Goal: Task Accomplishment & Management: Manage account settings

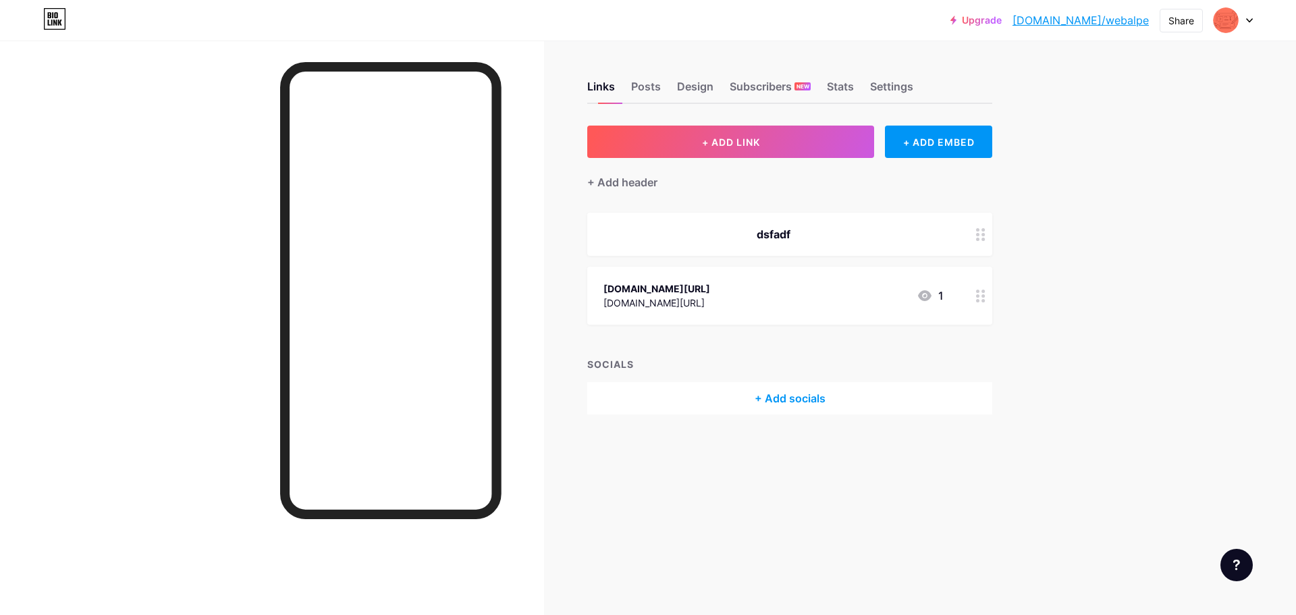
click at [1250, 23] on div at bounding box center [1233, 20] width 39 height 24
click at [1160, 157] on link "Account settings" at bounding box center [1168, 153] width 167 height 36
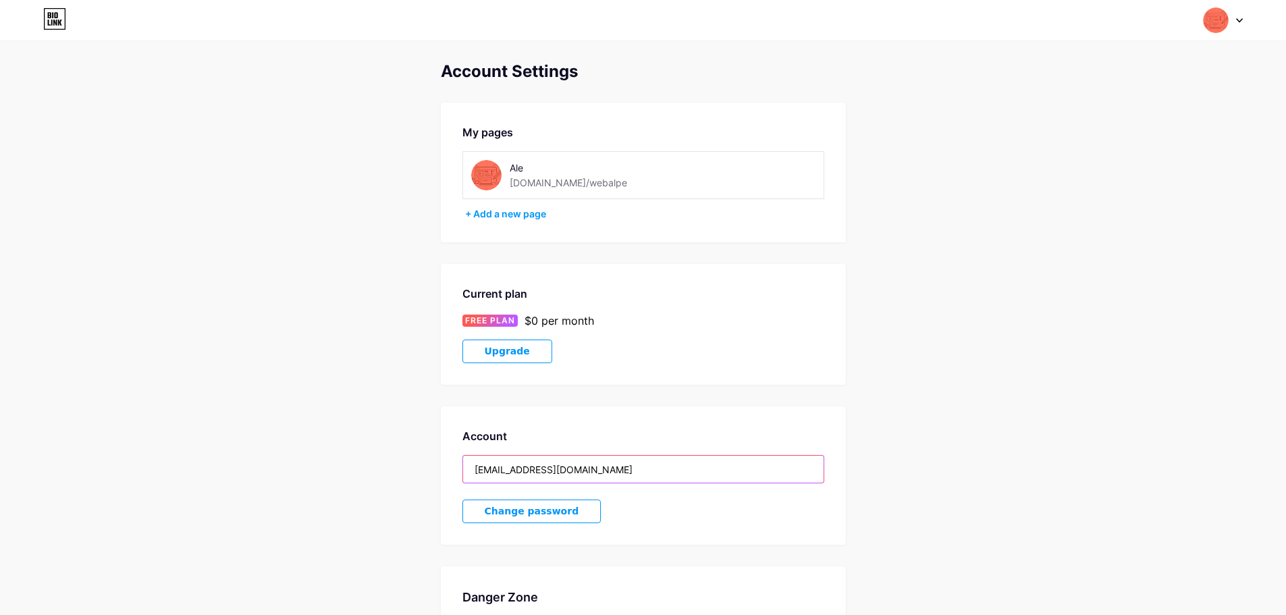
click at [597, 479] on input "[EMAIL_ADDRESS][DOMAIN_NAME]" at bounding box center [643, 469] width 361 height 27
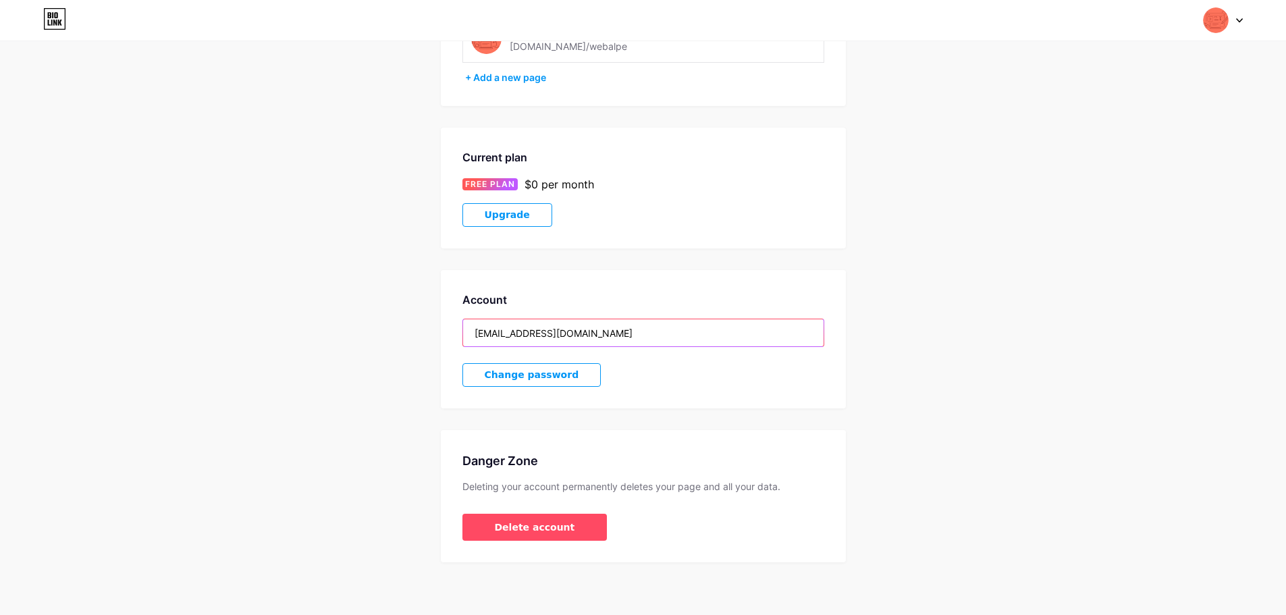
scroll to position [138, 0]
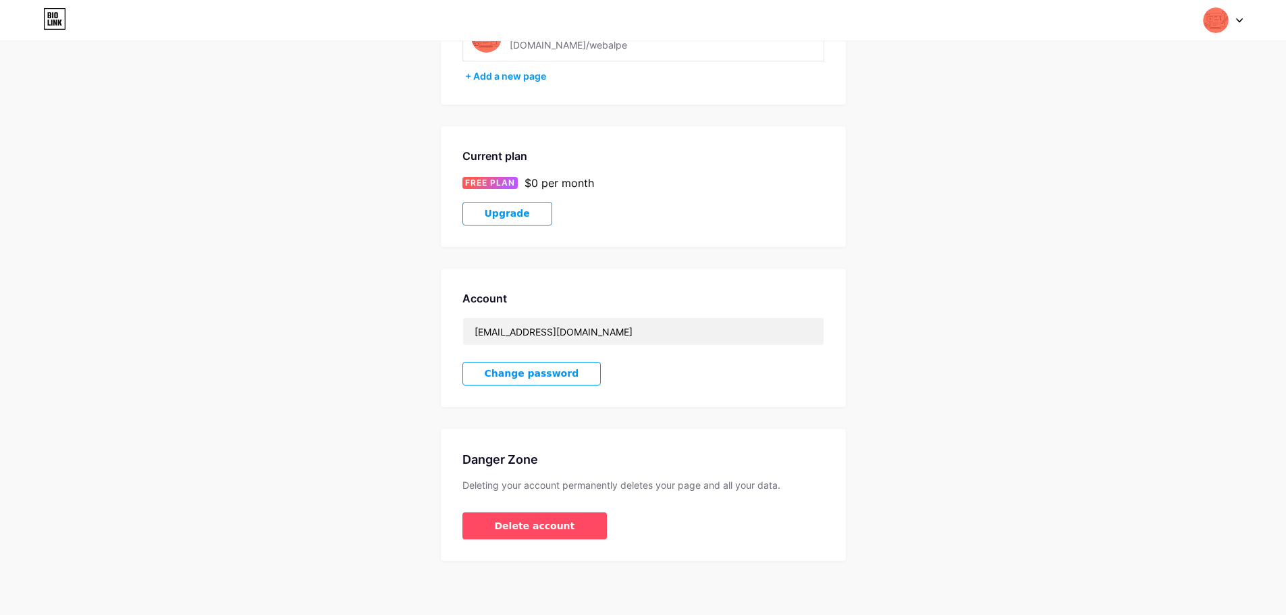
click at [1010, 404] on div "Account Settings My pages Ale [DOMAIN_NAME]/webalpe + Add a new page Current pl…" at bounding box center [643, 242] width 1286 height 637
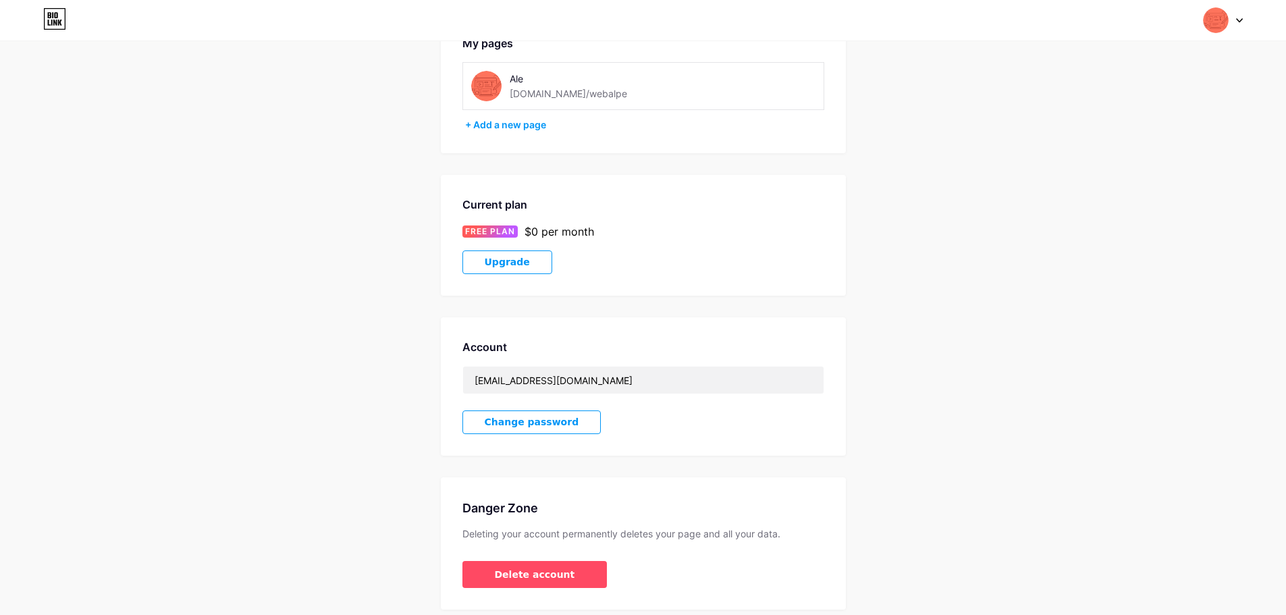
scroll to position [0, 0]
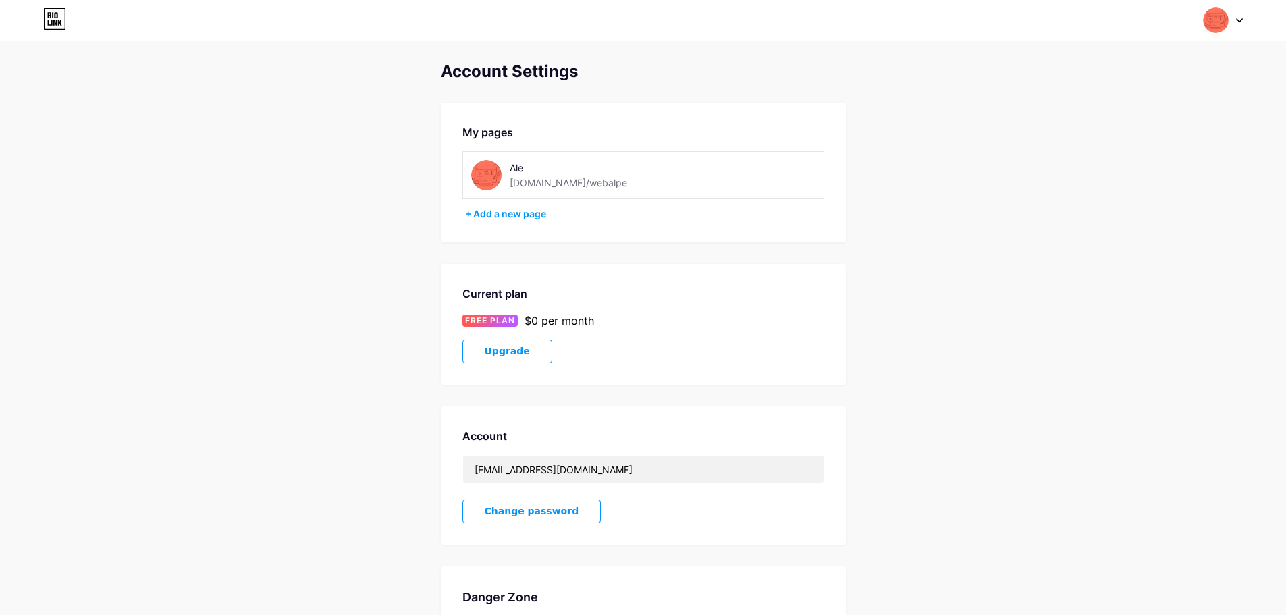
click at [1235, 19] on div at bounding box center [1223, 20] width 39 height 24
click at [1117, 152] on link "Dashboard" at bounding box center [1158, 153] width 167 height 36
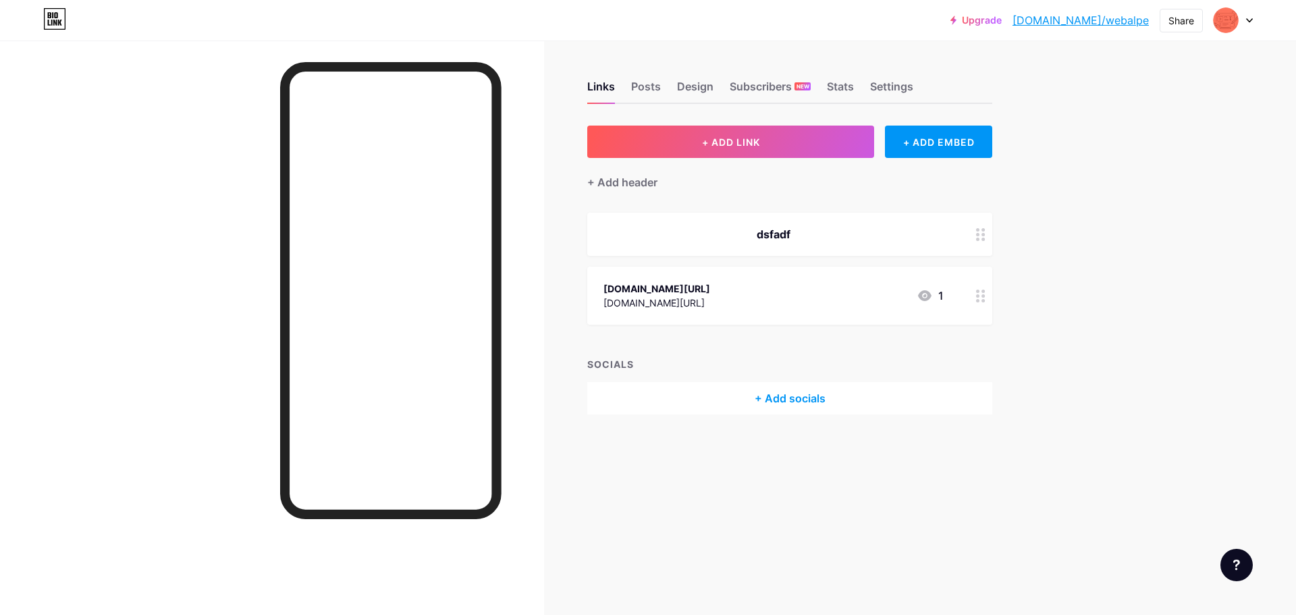
click at [1249, 22] on icon at bounding box center [1249, 20] width 7 height 5
drag, startPoint x: 388, startPoint y: 69, endPoint x: 467, endPoint y: 65, distance: 78.4
click at [479, 50] on div at bounding box center [272, 348] width 544 height 615
click at [466, 67] on div at bounding box center [390, 290] width 221 height 457
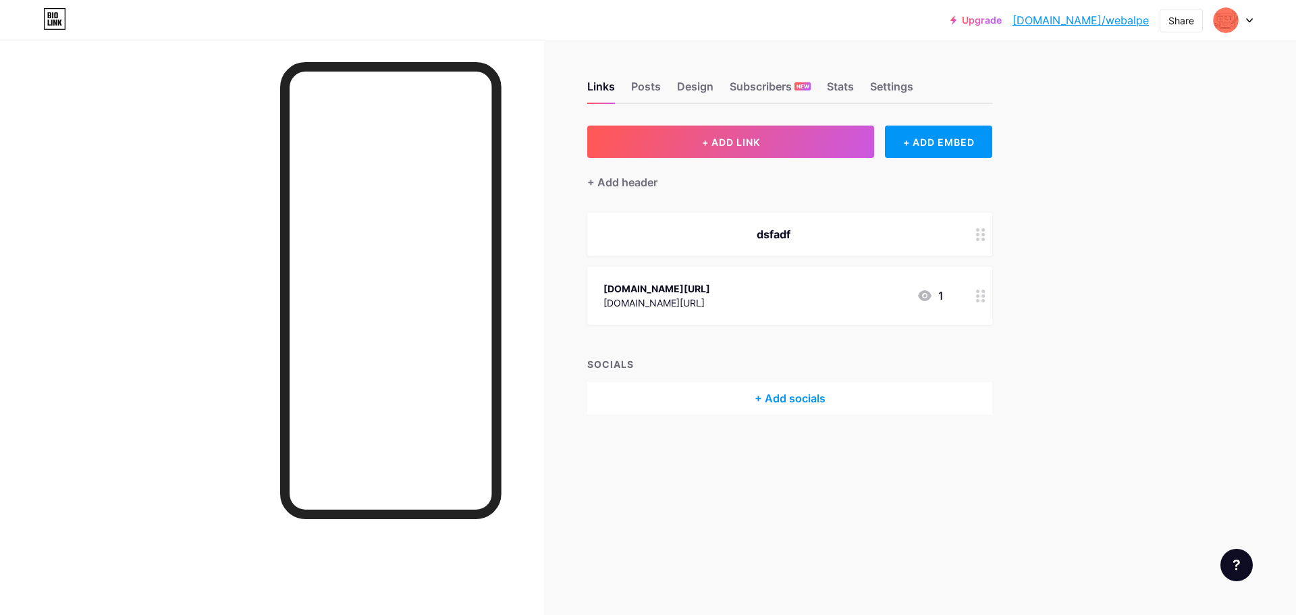
click at [928, 298] on icon at bounding box center [925, 295] width 14 height 11
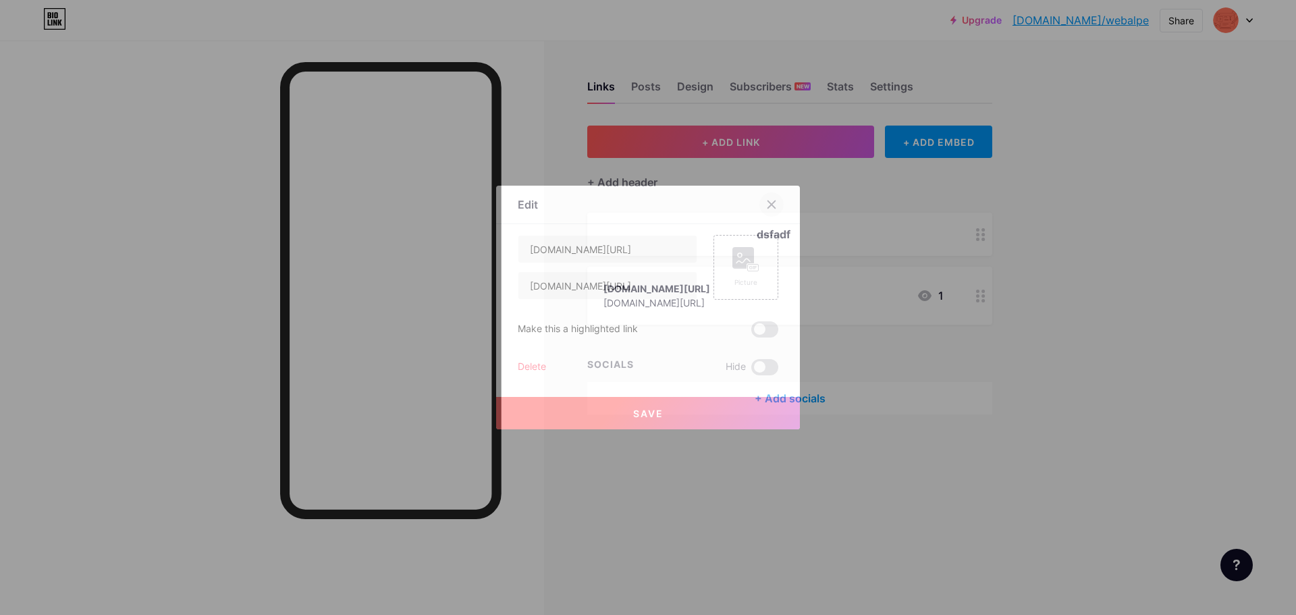
click at [771, 201] on icon at bounding box center [771, 204] width 11 height 11
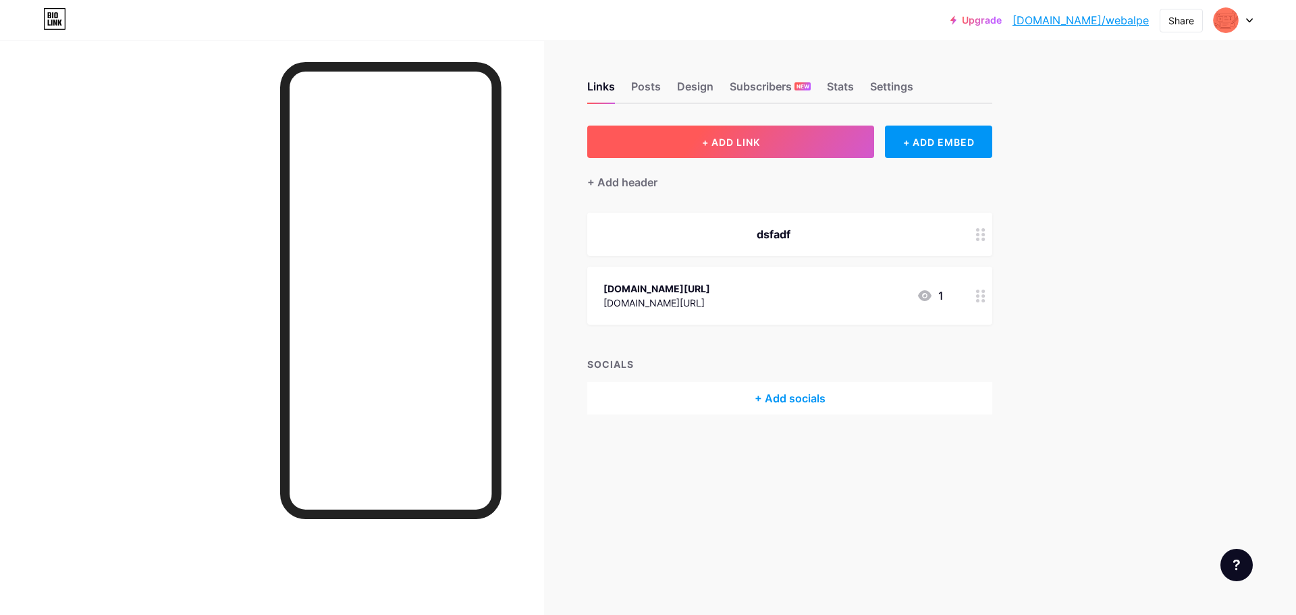
click at [746, 149] on button "+ ADD LINK" at bounding box center [730, 142] width 287 height 32
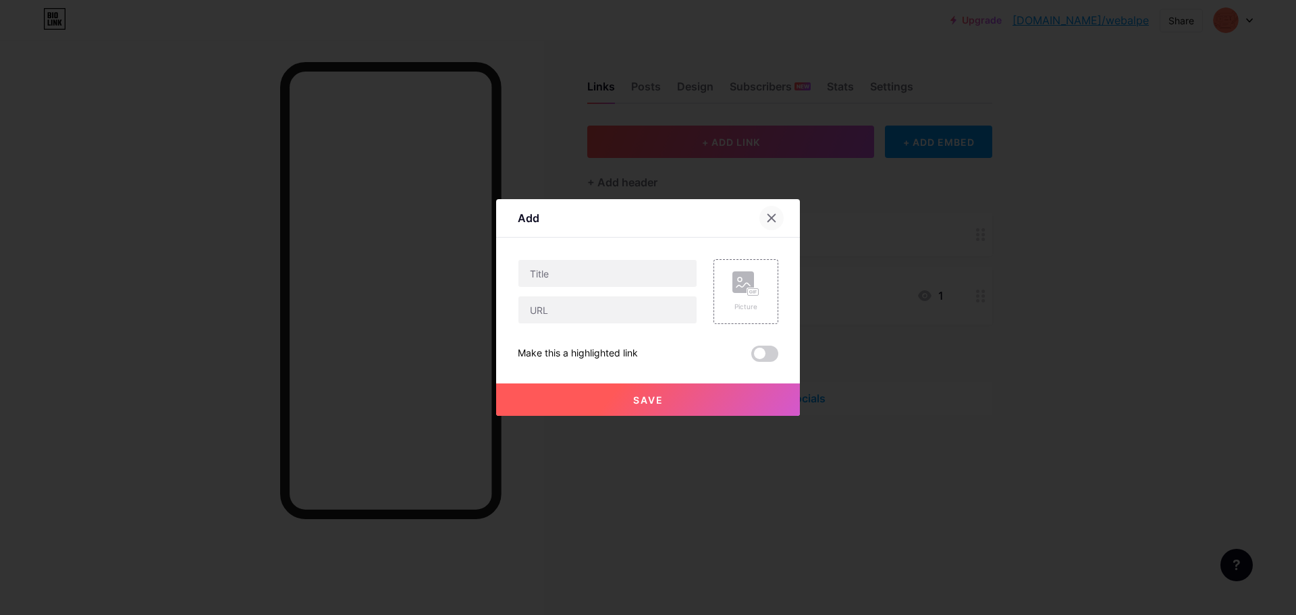
click at [768, 215] on icon at bounding box center [771, 218] width 11 height 11
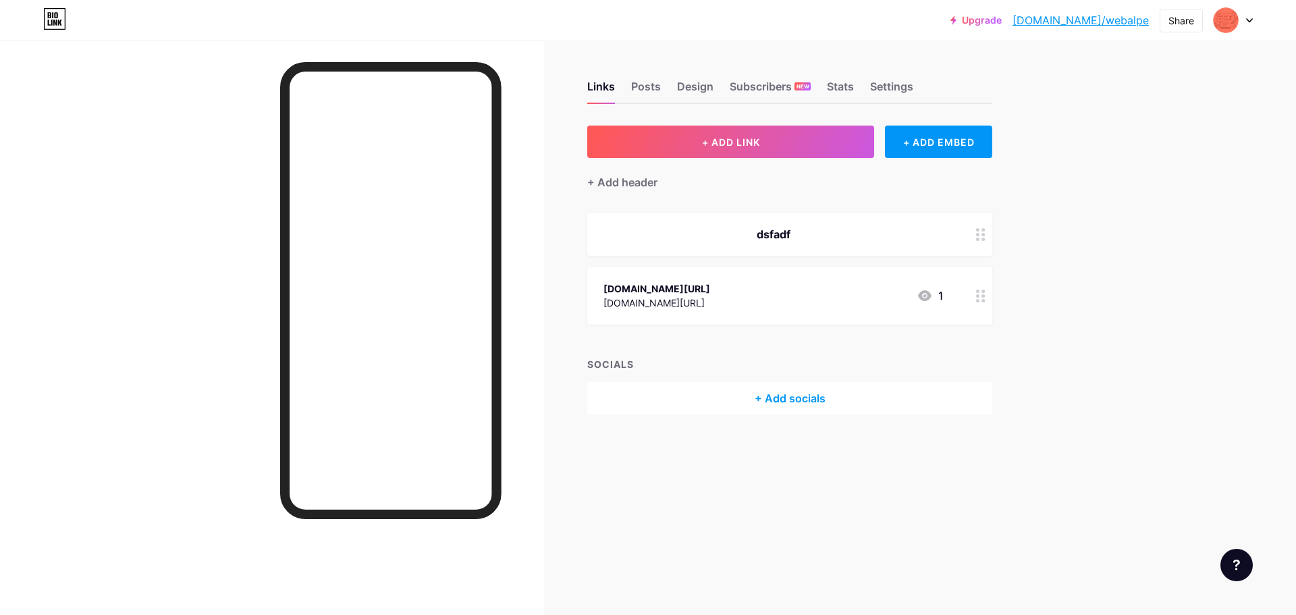
click at [668, 88] on div "Links Posts Design Subscribers NEW Stats Settings" at bounding box center [789, 80] width 405 height 47
click at [655, 87] on div "Posts" at bounding box center [646, 90] width 30 height 24
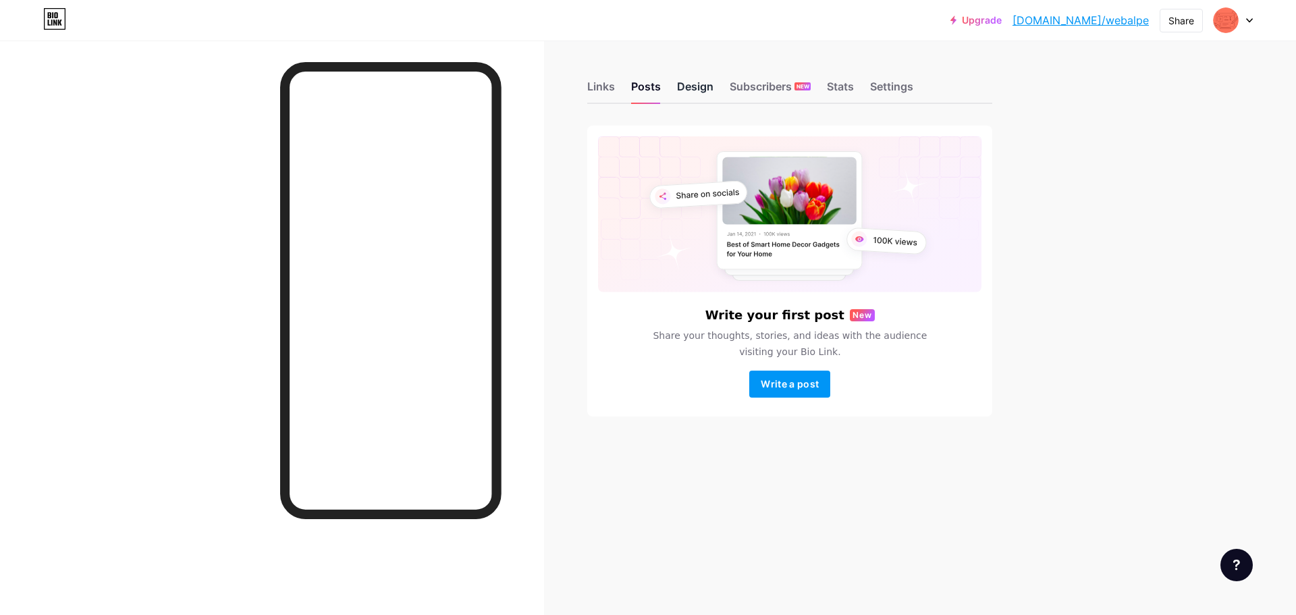
click at [700, 90] on div "Design" at bounding box center [695, 90] width 36 height 24
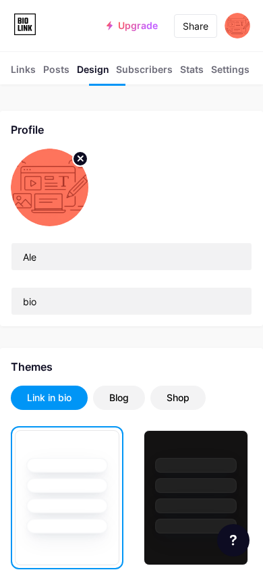
click at [144, 73] on div "Subscribers NEW" at bounding box center [144, 73] width 57 height 22
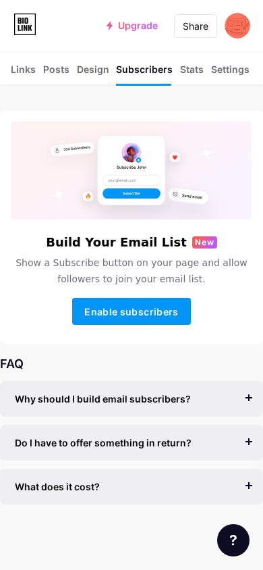
click at [26, 76] on div "Links" at bounding box center [23, 73] width 25 height 22
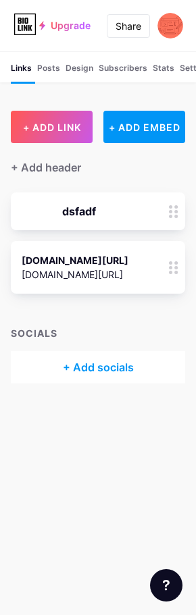
drag, startPoint x: 128, startPoint y: 71, endPoint x: 45, endPoint y: 85, distance: 84.2
click at [36, 70] on div "Links Posts Design Subscribers NEW Stats Settings" at bounding box center [98, 66] width 196 height 31
click at [27, 86] on div "+ ADD LINK + ADD EMBED + Add header dsfadf [DOMAIN_NAME][URL] [DOMAIN_NAME][URL…" at bounding box center [98, 226] width 196 height 316
click at [194, 110] on div "+ ADD LINK + ADD EMBED + Add header dsfadf [DOMAIN_NAME][URL] [DOMAIN_NAME][URL…" at bounding box center [98, 226] width 196 height 316
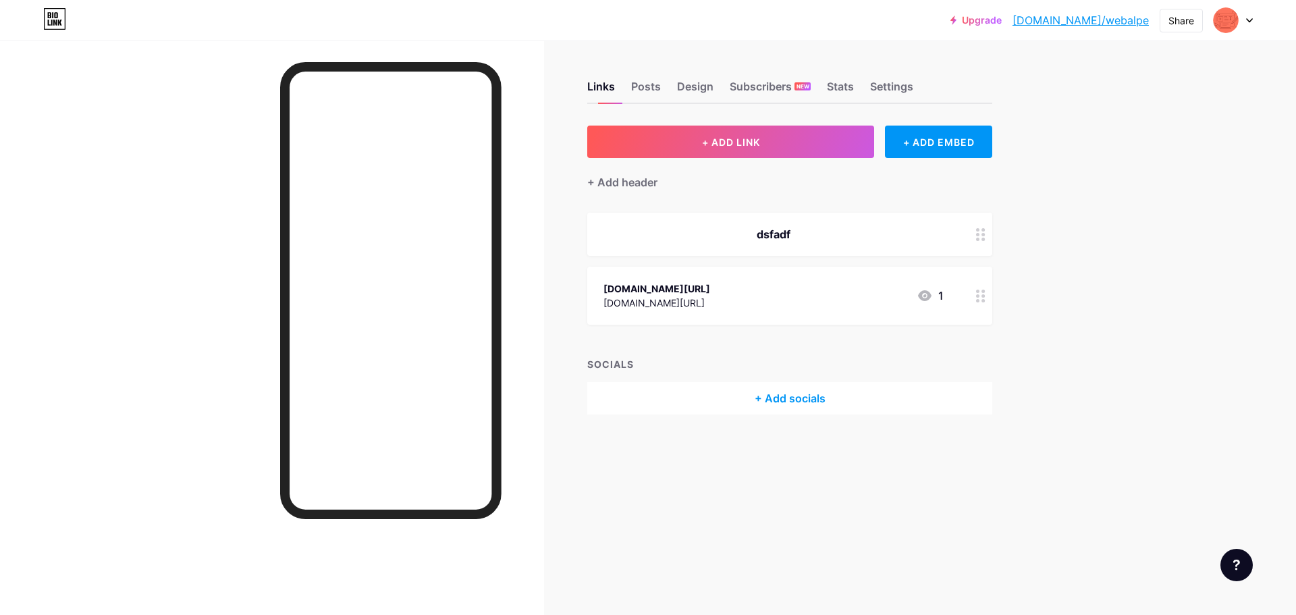
click at [612, 15] on div "Upgrade [DOMAIN_NAME]/webalp... [DOMAIN_NAME]/webalpe Share Switch accounts Ale…" at bounding box center [648, 20] width 1296 height 24
click at [472, 17] on div "Upgrade [DOMAIN_NAME]/webalp... [DOMAIN_NAME]/webalpe Share Switch accounts Ale…" at bounding box center [648, 20] width 1296 height 24
click at [1260, 21] on div "Upgrade [DOMAIN_NAME]/webalp... [DOMAIN_NAME]/webalpe Share Switch accounts Ale…" at bounding box center [648, 20] width 1296 height 24
click at [1248, 22] on icon at bounding box center [1249, 20] width 7 height 5
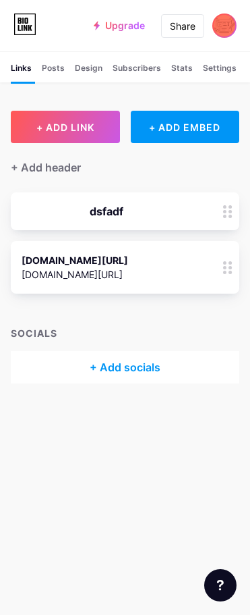
click at [226, 32] on img at bounding box center [225, 26] width 22 height 22
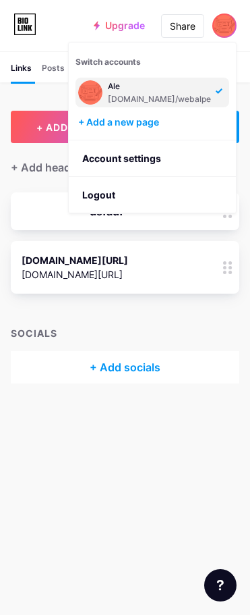
click at [217, 24] on img at bounding box center [225, 26] width 22 height 22
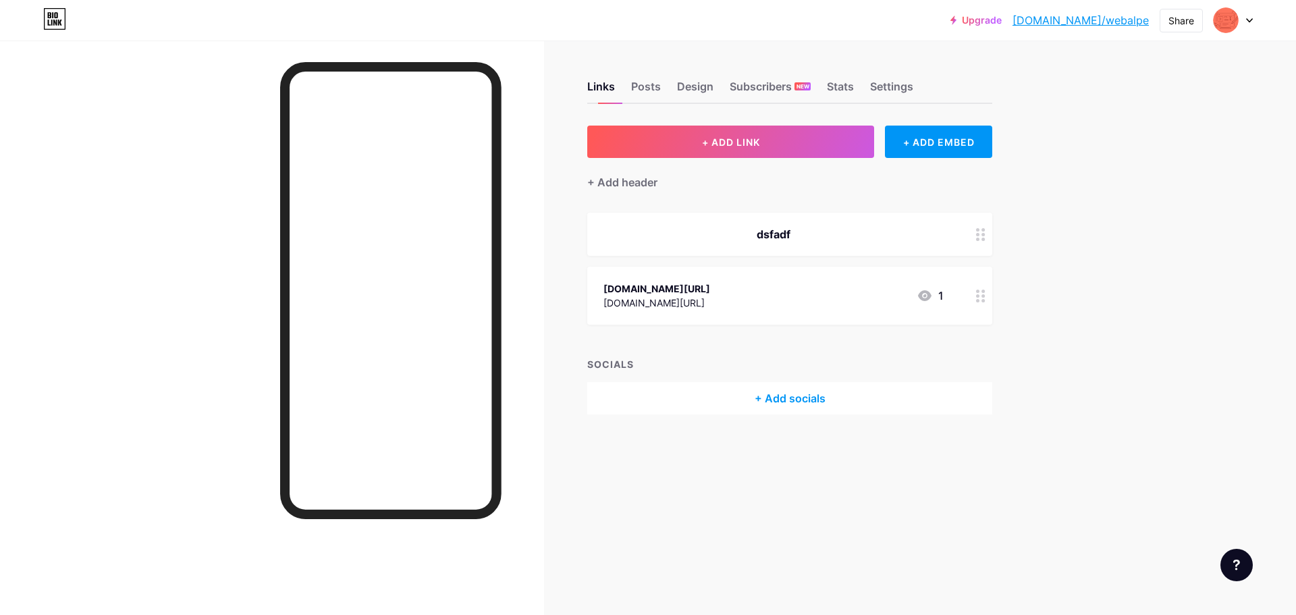
click at [1253, 24] on div "Upgrade [DOMAIN_NAME]/webalp... [DOMAIN_NAME]/webalpe Share Switch accounts Ale…" at bounding box center [648, 20] width 1296 height 24
click at [1251, 24] on div at bounding box center [1233, 20] width 39 height 24
click at [1250, 24] on div at bounding box center [1233, 20] width 39 height 24
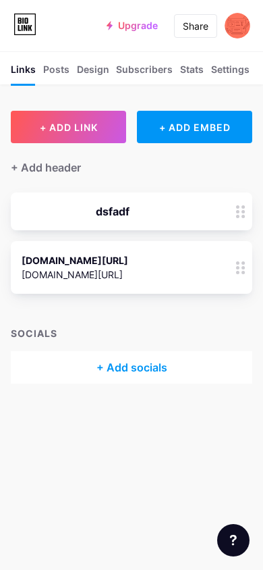
click at [85, 128] on span "+ ADD LINK" at bounding box center [69, 127] width 58 height 11
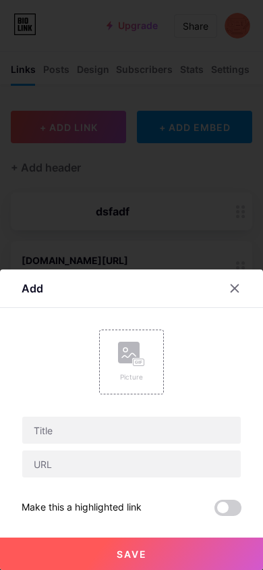
click at [229, 286] on div at bounding box center [235, 288] width 24 height 24
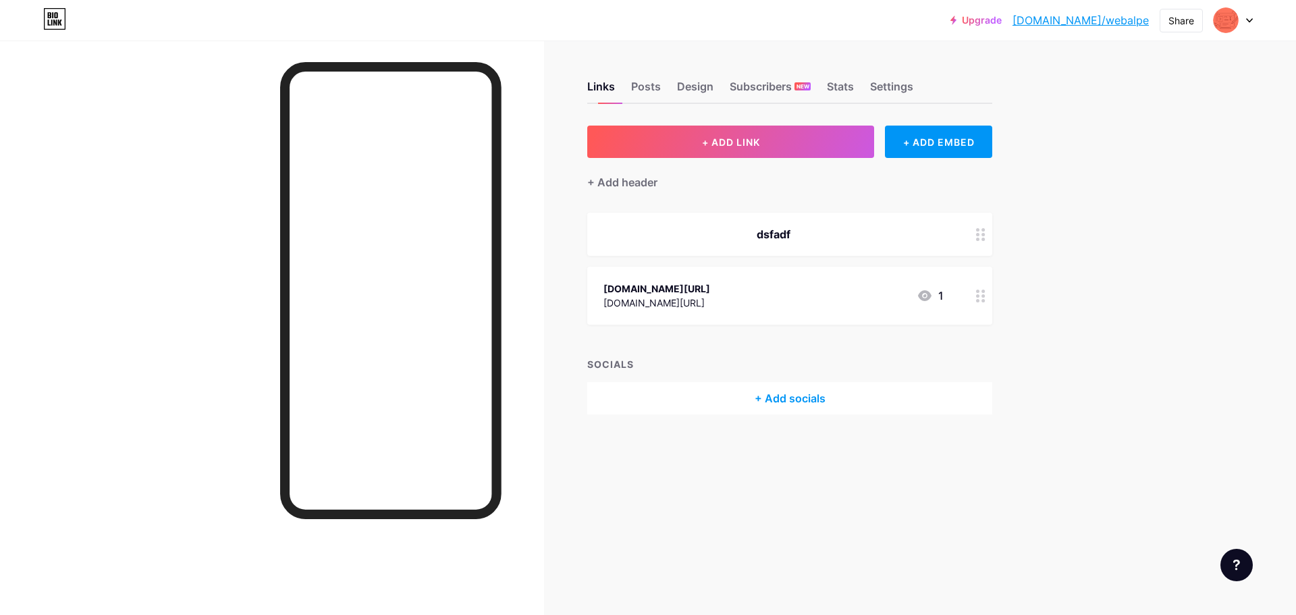
click at [1250, 19] on icon at bounding box center [1249, 20] width 7 height 5
click at [57, 16] on icon at bounding box center [55, 15] width 3 height 6
click at [821, 28] on div "Upgrade [DOMAIN_NAME]/webalp... [DOMAIN_NAME]/webalpe Share Switch accounts Ale…" at bounding box center [648, 20] width 1296 height 24
click at [1186, 26] on div "Share" at bounding box center [1182, 21] width 26 height 14
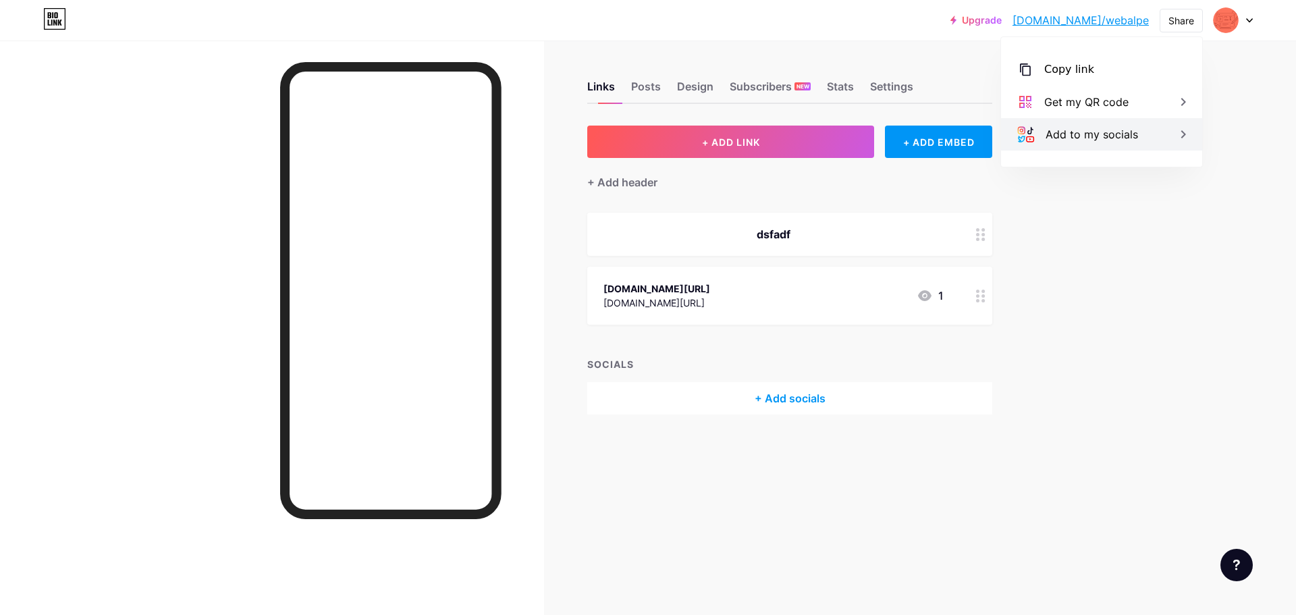
click at [1118, 150] on div "Add to my socials" at bounding box center [1101, 134] width 201 height 32
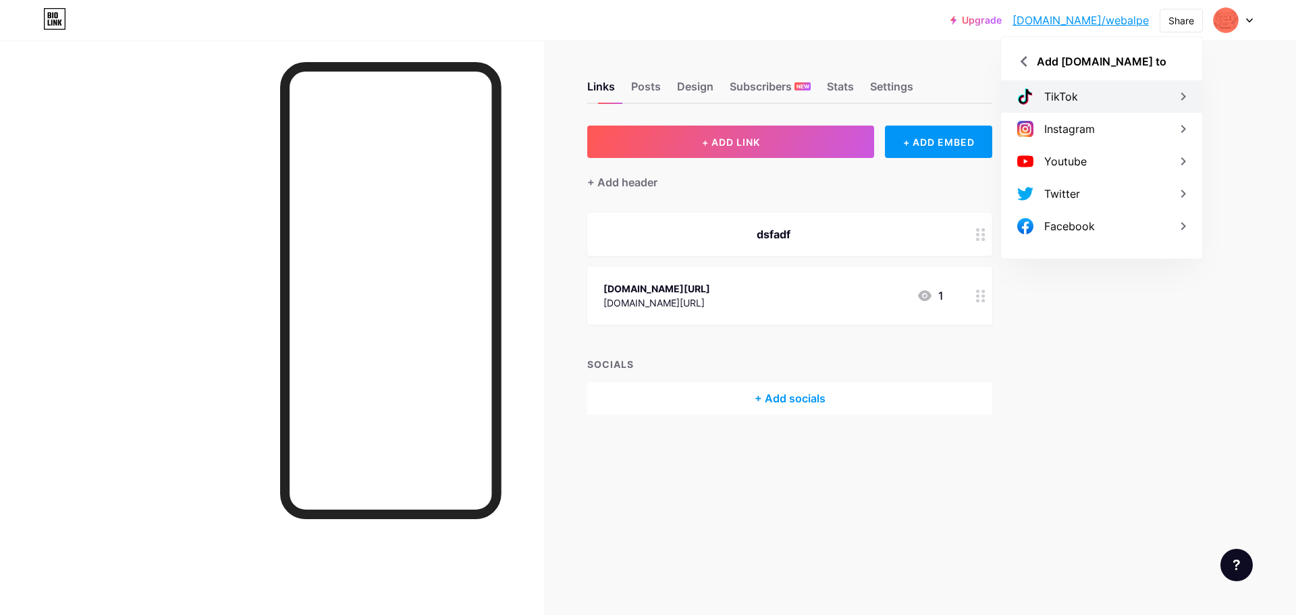
click at [1074, 88] on div "TikTok" at bounding box center [1101, 96] width 201 height 32
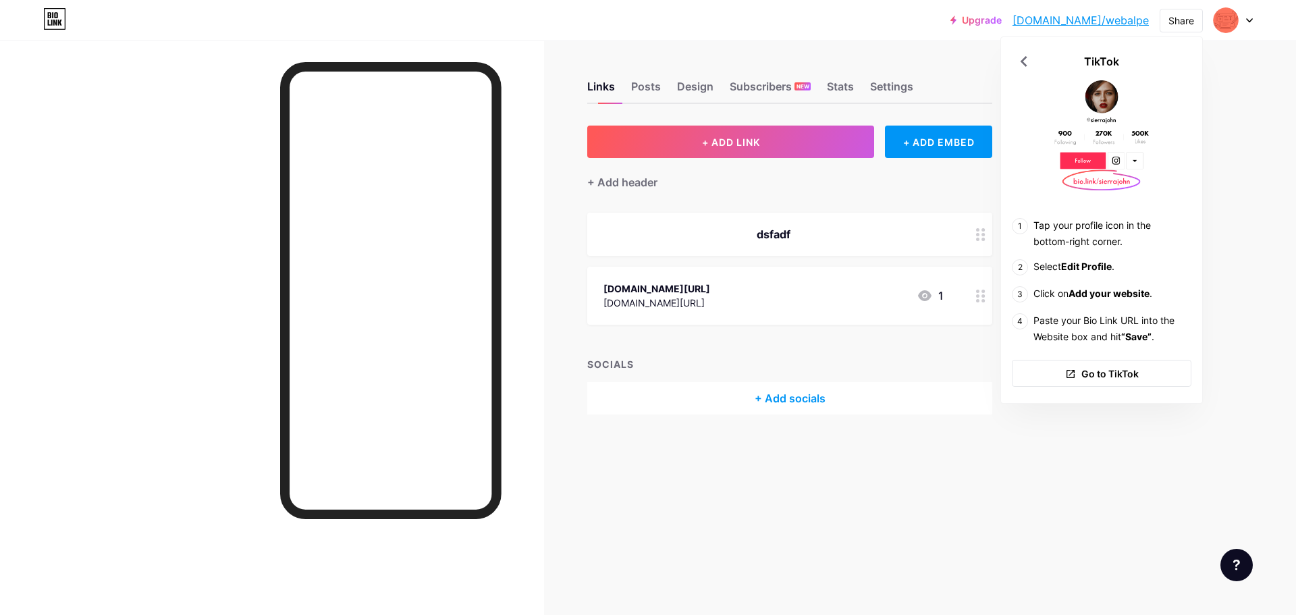
click at [1227, 218] on div "Upgrade [DOMAIN_NAME]/webalp... [DOMAIN_NAME]/webalpe Share TikTok Tap your pro…" at bounding box center [648, 307] width 1296 height 615
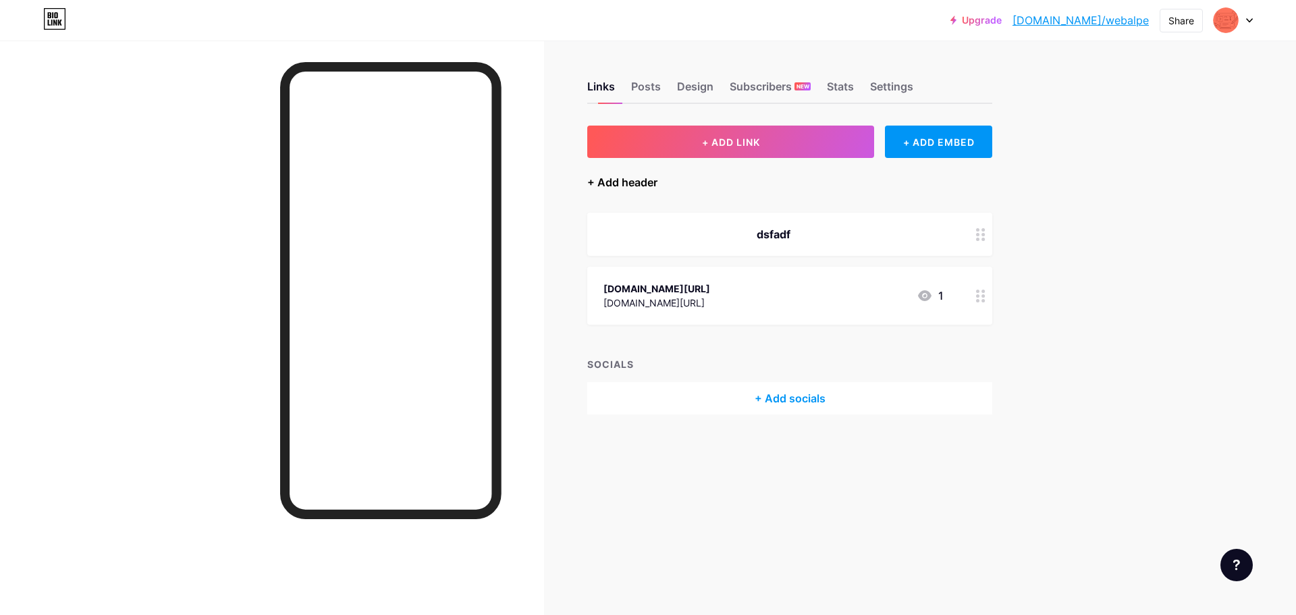
click at [628, 182] on div "+ Add header" at bounding box center [622, 182] width 70 height 16
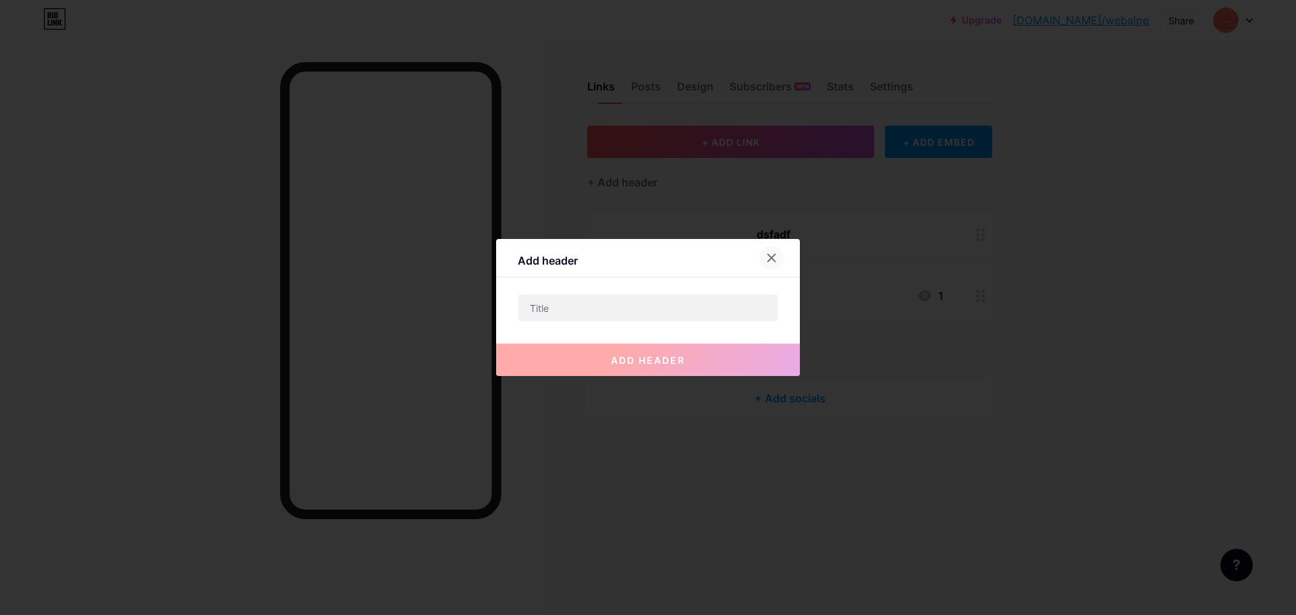
click at [776, 259] on div at bounding box center [772, 258] width 24 height 24
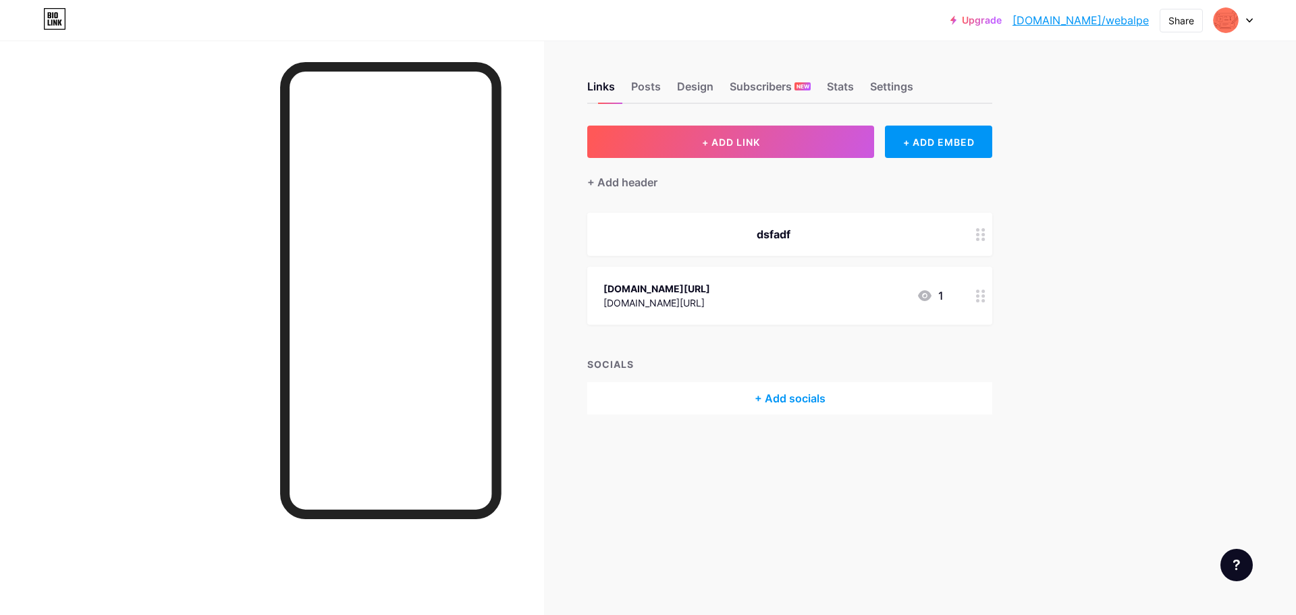
click at [945, 296] on div "[DOMAIN_NAME][URL] [DOMAIN_NAME][URL] 1" at bounding box center [789, 296] width 405 height 58
click at [774, 211] on div at bounding box center [772, 204] width 24 height 24
click at [984, 298] on icon at bounding box center [980, 296] width 9 height 13
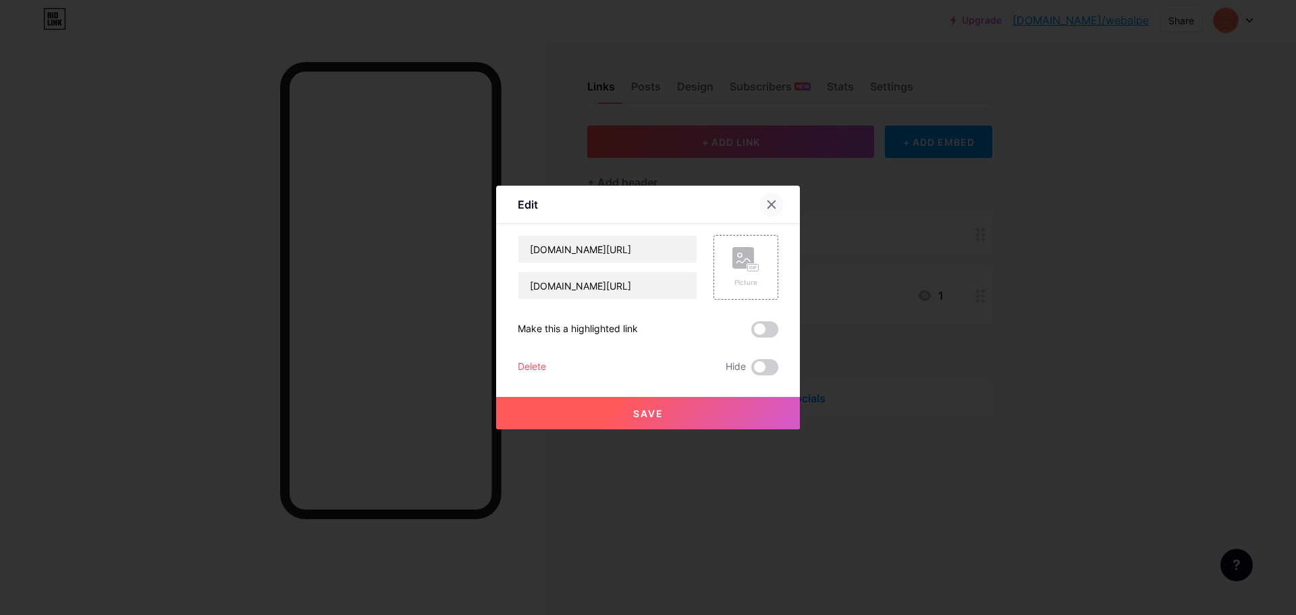
click at [768, 201] on icon at bounding box center [771, 204] width 11 height 11
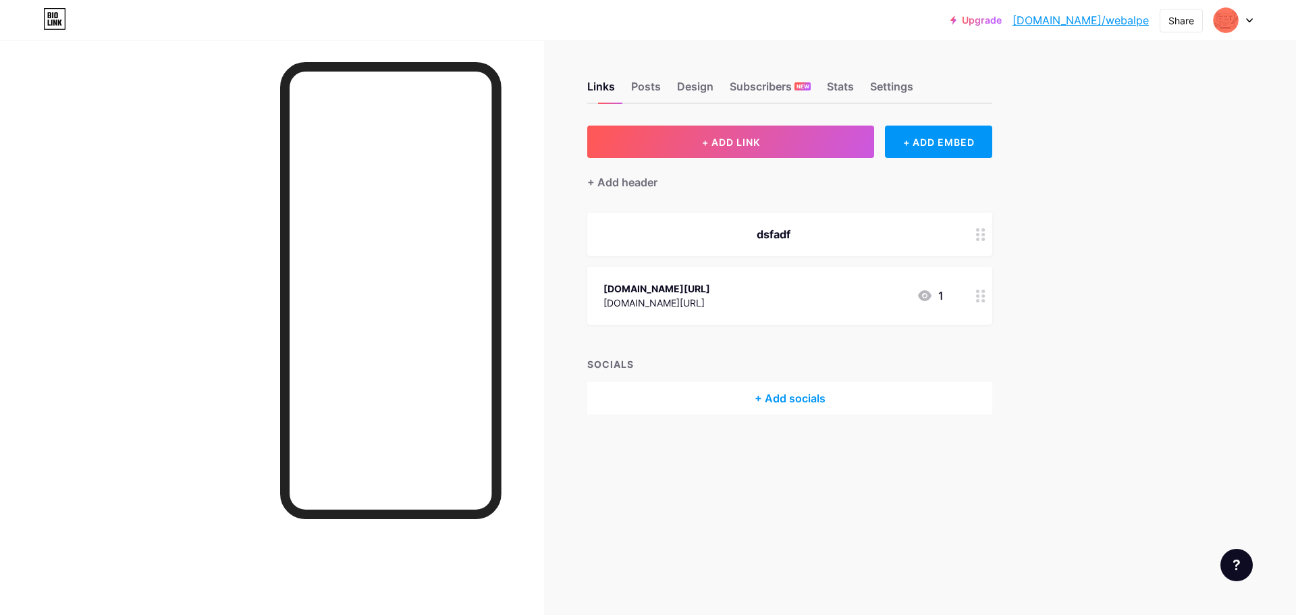
click at [867, 294] on div "[DOMAIN_NAME][URL] [DOMAIN_NAME][URL] 1" at bounding box center [774, 295] width 340 height 31
click at [776, 204] on div at bounding box center [772, 204] width 24 height 24
click at [984, 302] on div at bounding box center [981, 296] width 23 height 58
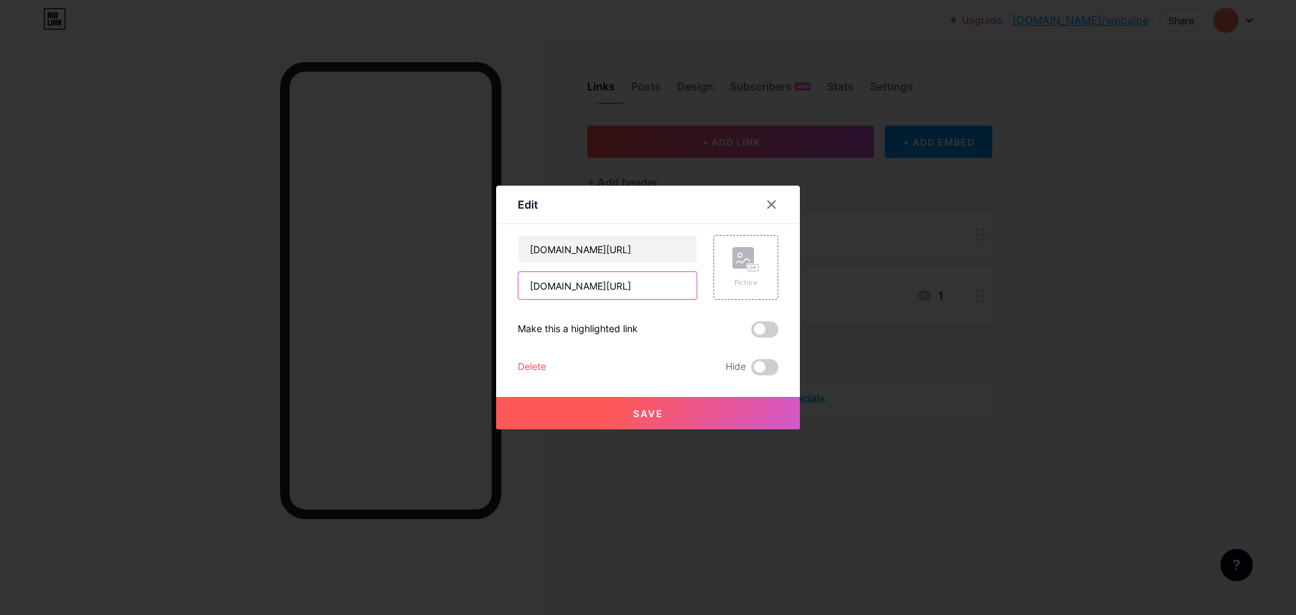
click at [650, 286] on input "[DOMAIN_NAME][URL]" at bounding box center [608, 285] width 178 height 27
click at [643, 246] on input "[DOMAIN_NAME][URL]" at bounding box center [608, 249] width 178 height 27
click at [600, 330] on div "Make this a highlighted link" at bounding box center [578, 329] width 120 height 16
click at [768, 326] on span at bounding box center [764, 329] width 27 height 16
click at [751, 333] on input "checkbox" at bounding box center [751, 333] width 0 height 0
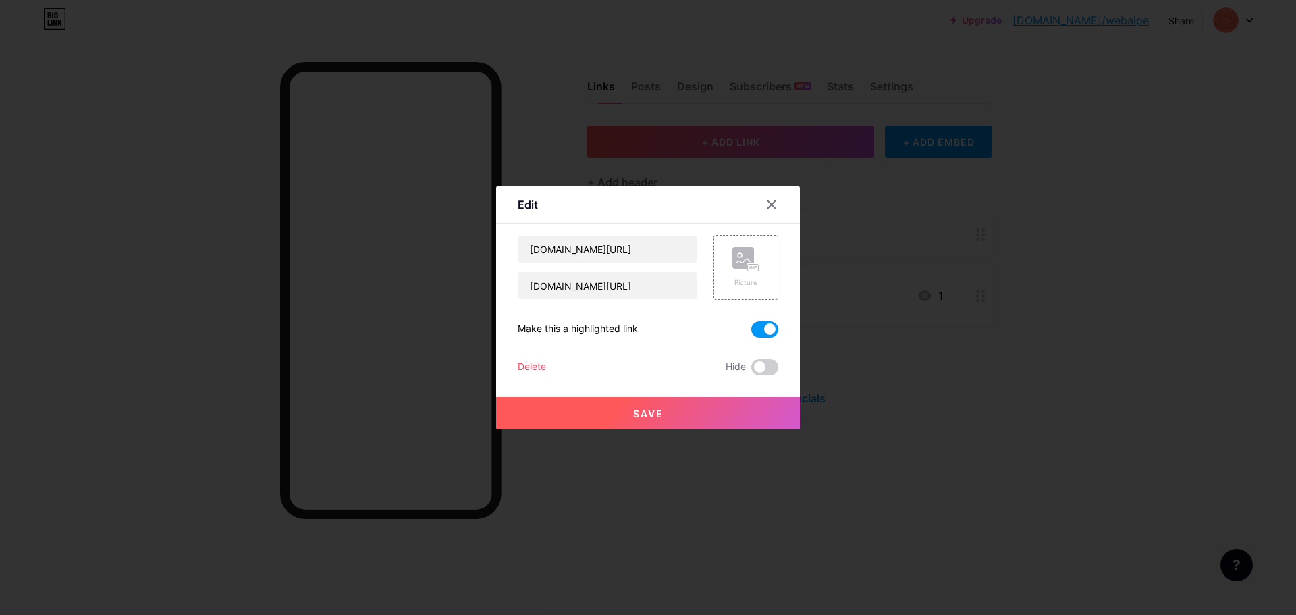
click at [689, 407] on button "Save" at bounding box center [648, 413] width 304 height 32
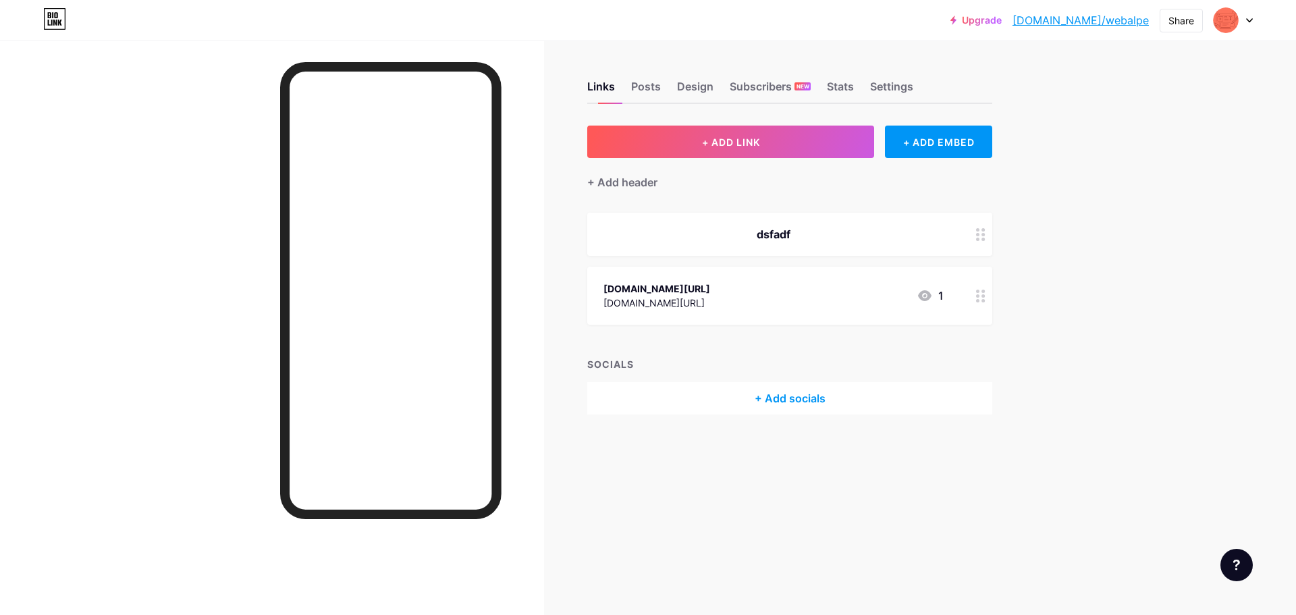
click at [703, 296] on div "[DOMAIN_NAME][URL]" at bounding box center [657, 303] width 107 height 14
click at [761, 369] on span at bounding box center [764, 367] width 27 height 16
click at [751, 371] on input "checkbox" at bounding box center [751, 371] width 0 height 0
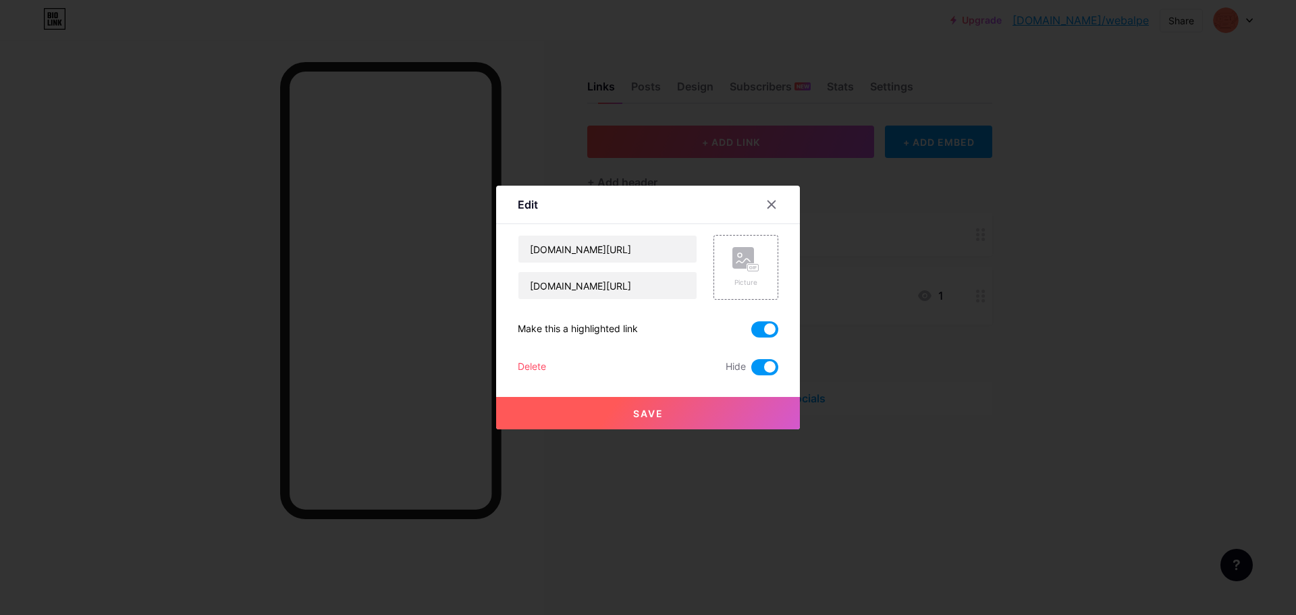
click at [753, 368] on span at bounding box center [764, 367] width 27 height 16
click at [751, 371] on input "checkbox" at bounding box center [751, 371] width 0 height 0
click at [766, 210] on div at bounding box center [772, 204] width 24 height 24
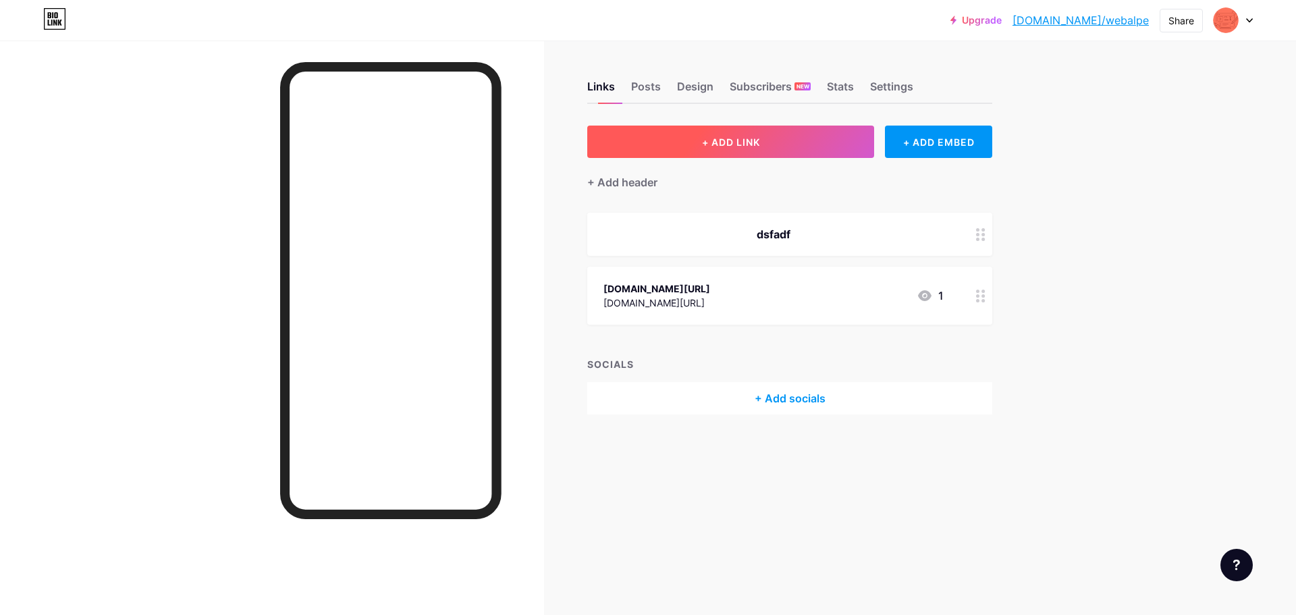
click at [756, 128] on button "+ ADD LINK" at bounding box center [730, 142] width 287 height 32
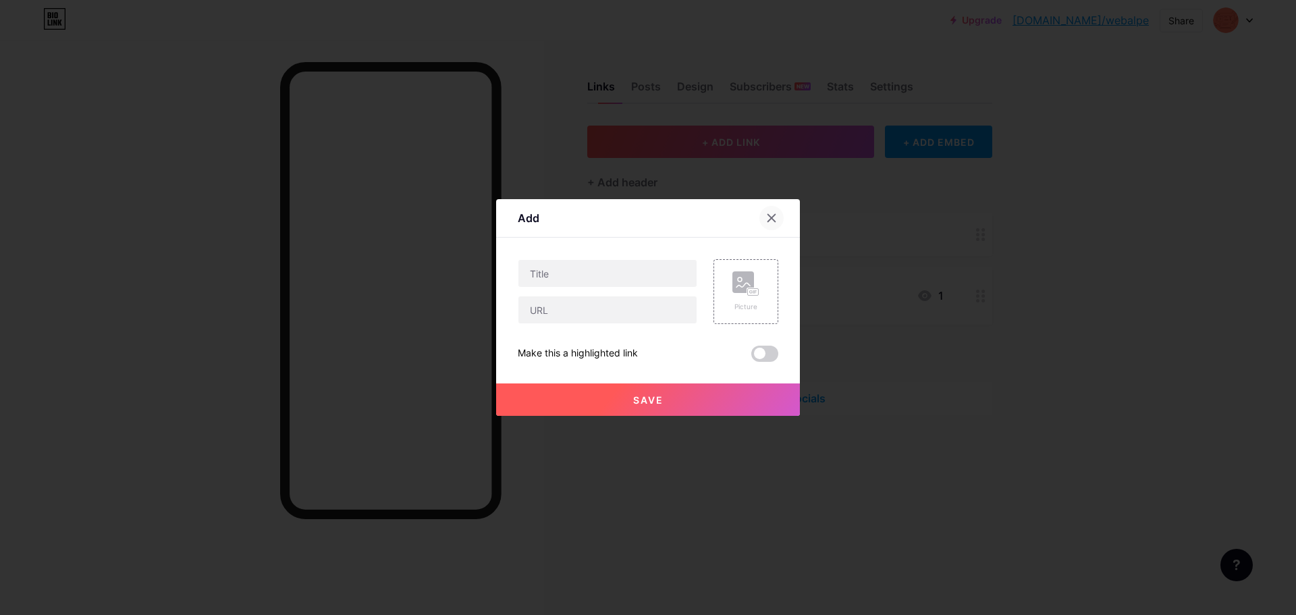
click at [766, 215] on icon at bounding box center [771, 218] width 11 height 11
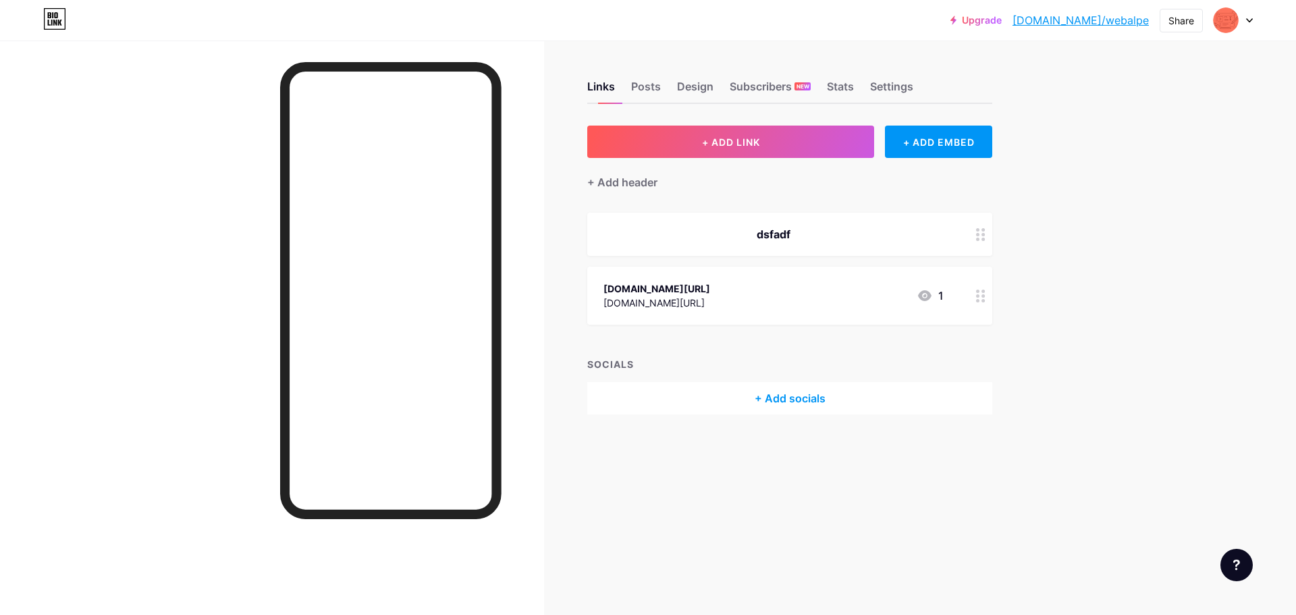
click at [655, 309] on div "[DOMAIN_NAME][URL] [DOMAIN_NAME][URL]" at bounding box center [657, 295] width 107 height 31
click at [768, 203] on icon at bounding box center [771, 204] width 7 height 7
click at [690, 76] on div "Links Posts Design Subscribers NEW Stats Settings" at bounding box center [789, 80] width 405 height 47
click at [697, 86] on div "Design" at bounding box center [695, 90] width 36 height 24
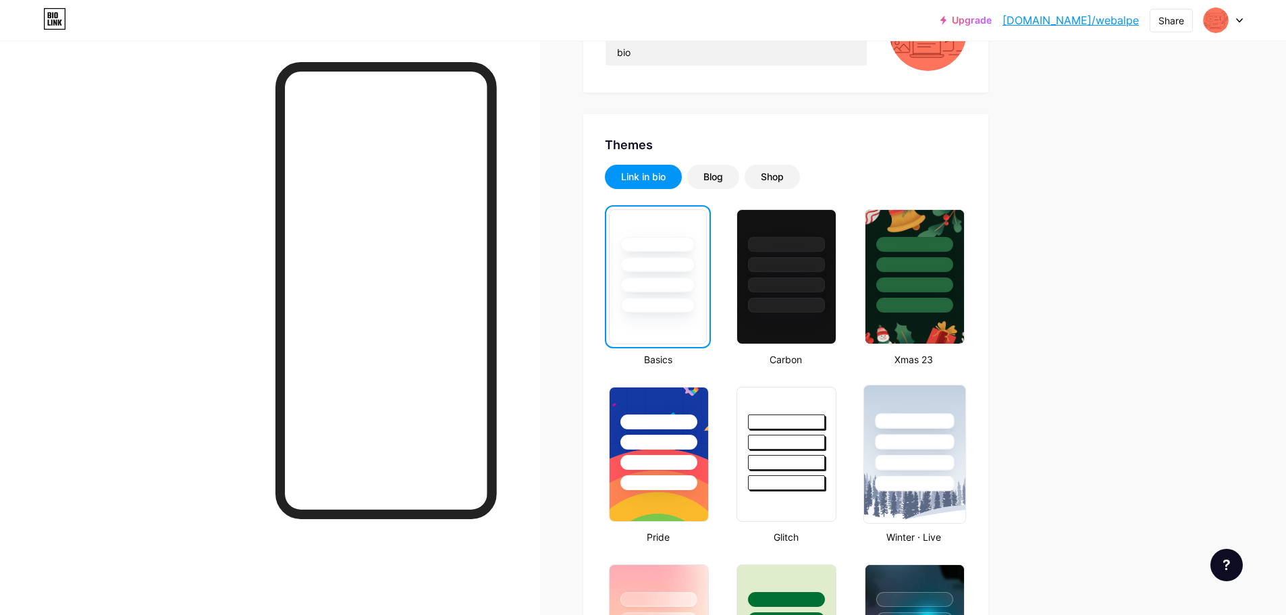
scroll to position [338, 0]
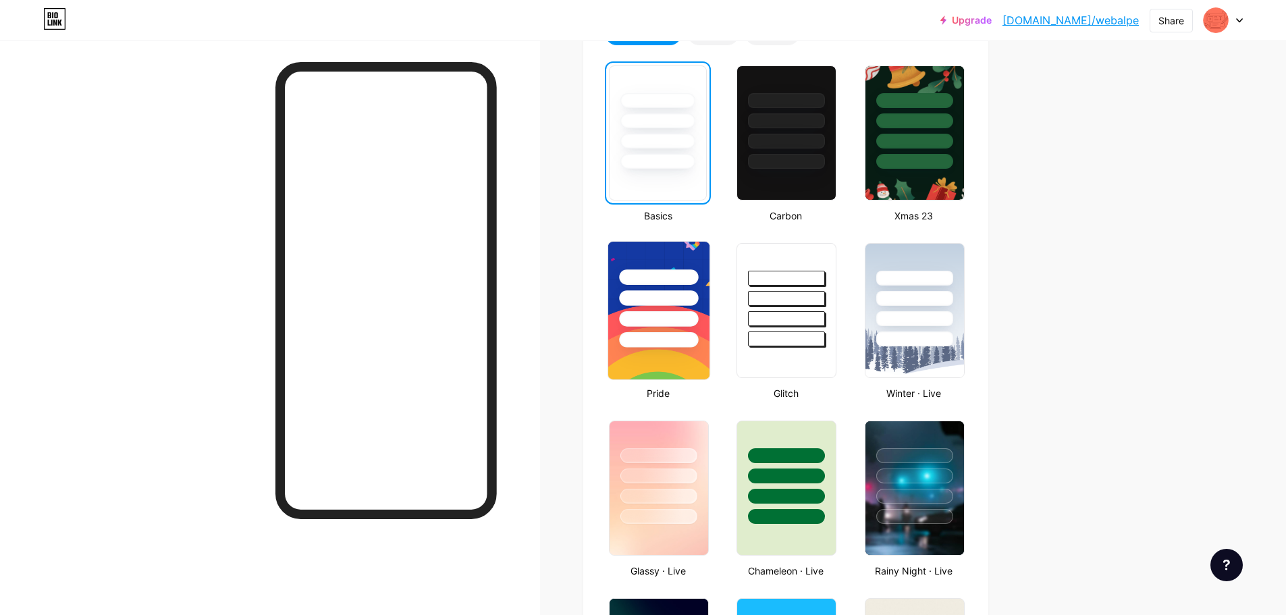
click at [695, 319] on div at bounding box center [658, 319] width 79 height 16
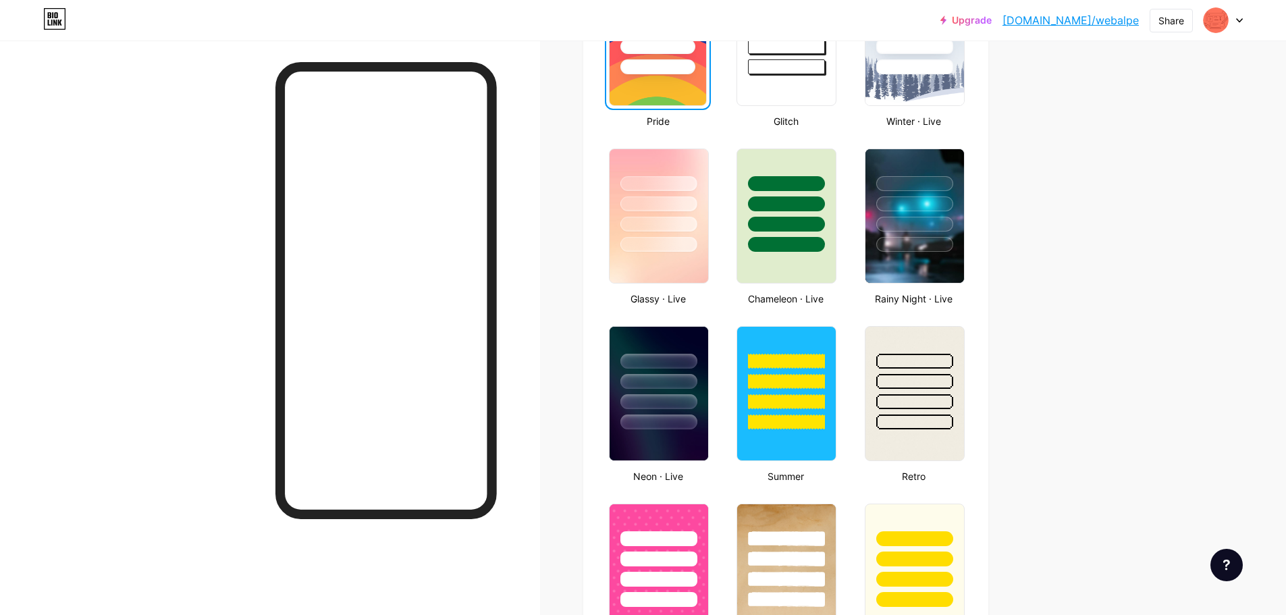
scroll to position [396, 0]
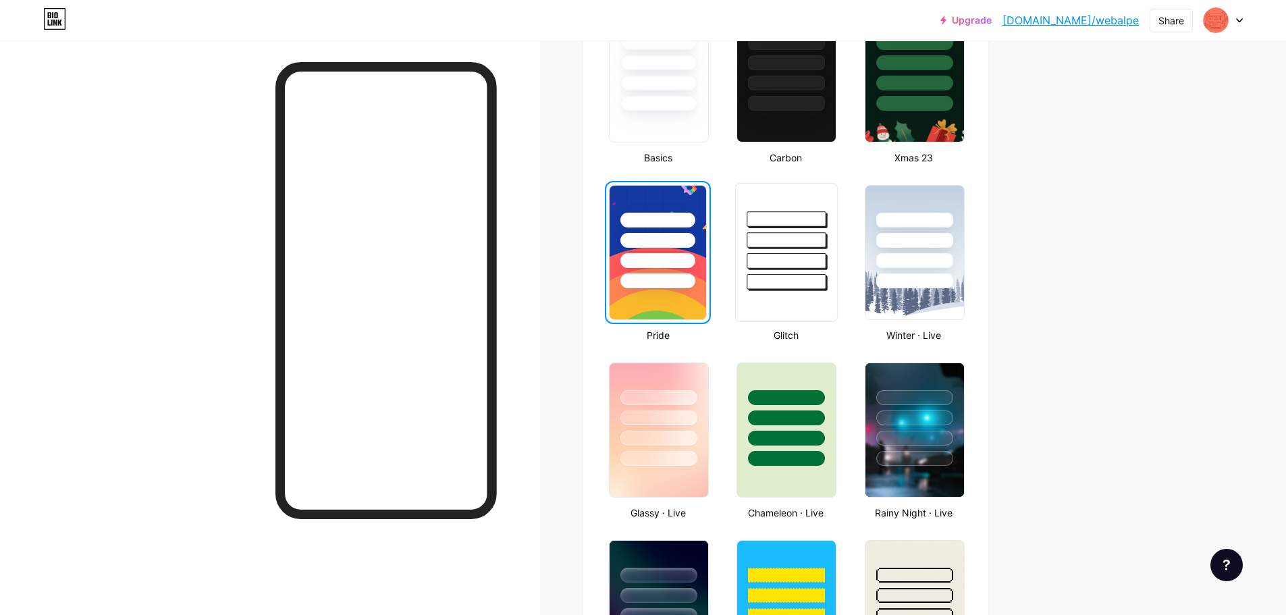
click at [764, 288] on div at bounding box center [786, 282] width 79 height 16
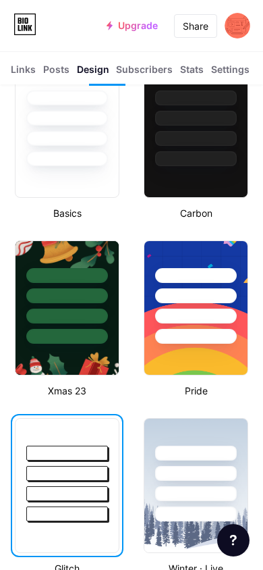
scroll to position [405, 0]
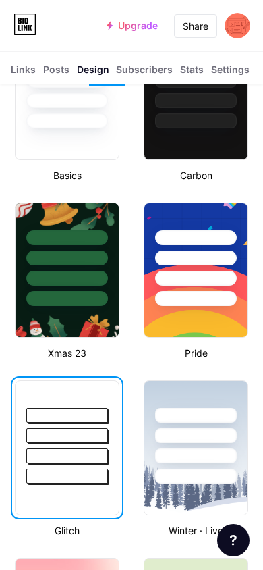
click at [92, 274] on div at bounding box center [67, 278] width 82 height 15
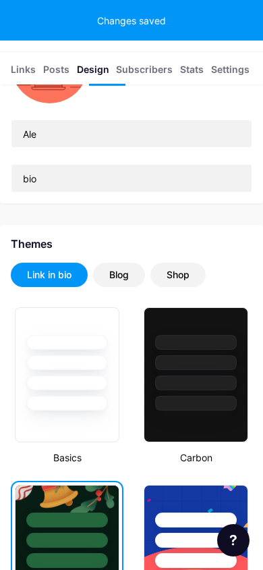
scroll to position [0, 0]
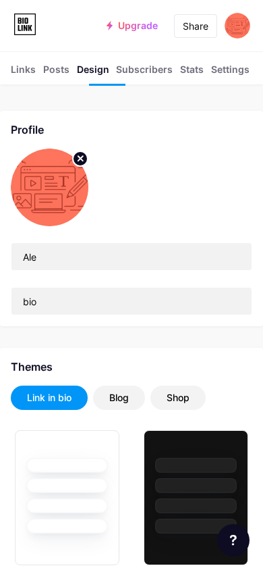
click at [25, 69] on div "Links" at bounding box center [23, 73] width 25 height 22
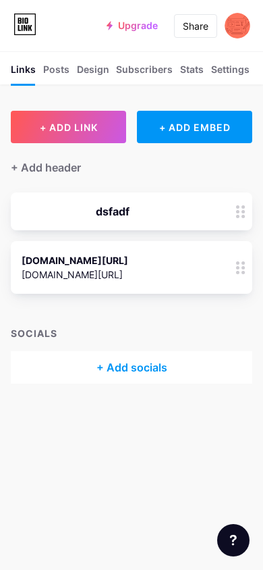
click at [104, 70] on div "Design" at bounding box center [93, 73] width 32 height 22
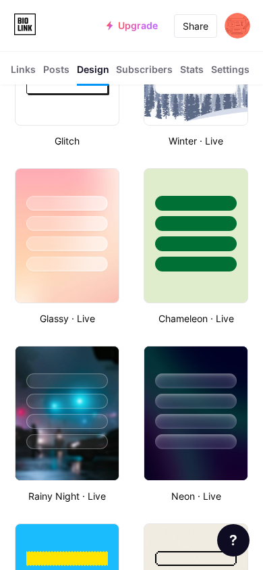
scroll to position [810, 0]
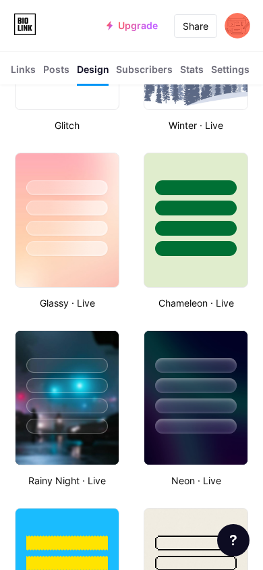
click at [89, 404] on div at bounding box center [67, 405] width 82 height 15
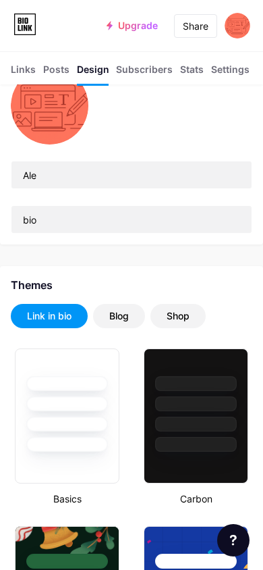
scroll to position [0, 0]
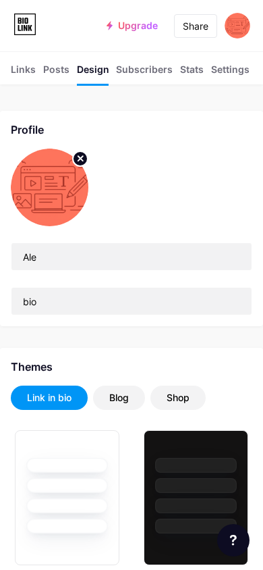
click at [53, 73] on div "Posts" at bounding box center [56, 73] width 26 height 22
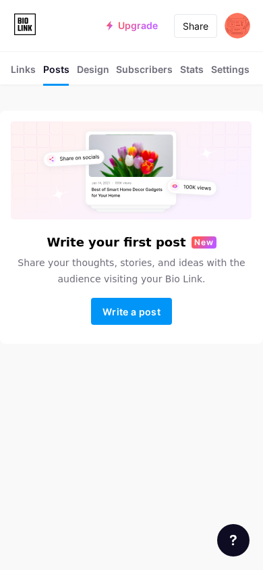
click at [29, 69] on div "Links" at bounding box center [23, 73] width 25 height 22
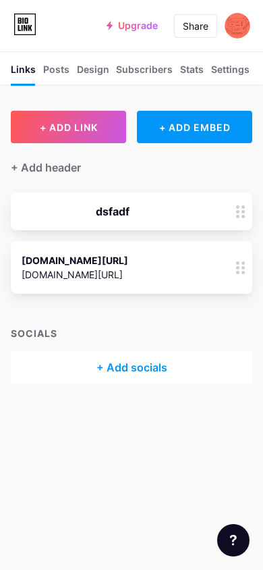
click at [221, 72] on div "Settings" at bounding box center [230, 73] width 38 height 22
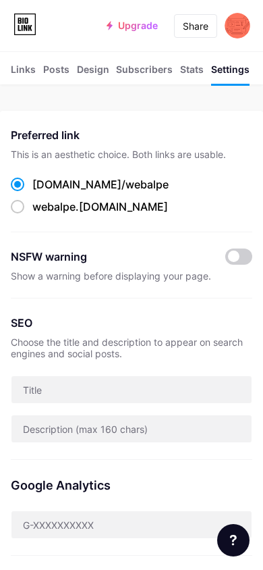
click at [192, 70] on div "Stats" at bounding box center [192, 73] width 24 height 22
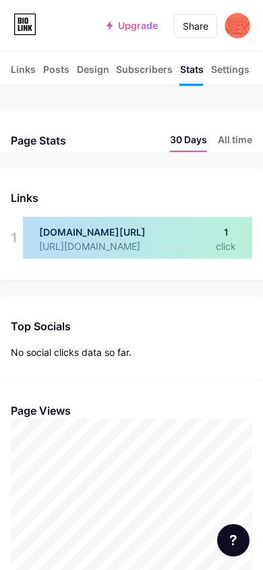
scroll to position [570, 263]
click at [149, 70] on div "Subscribers NEW" at bounding box center [144, 73] width 57 height 22
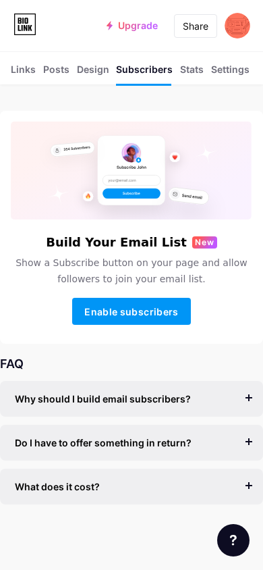
click at [103, 70] on div "Design" at bounding box center [93, 73] width 32 height 22
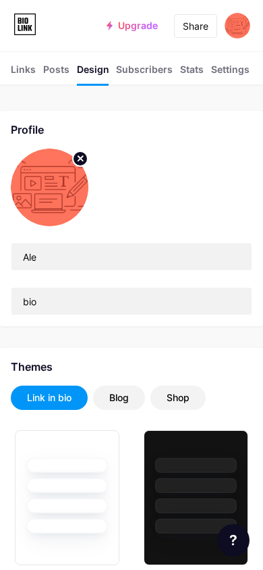
click at [24, 70] on div "Links" at bounding box center [23, 73] width 25 height 22
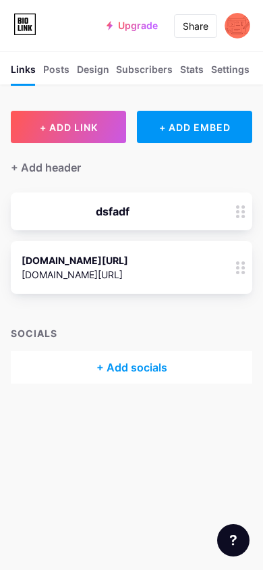
click at [224, 205] on div "dsfadf" at bounding box center [132, 211] width 242 height 38
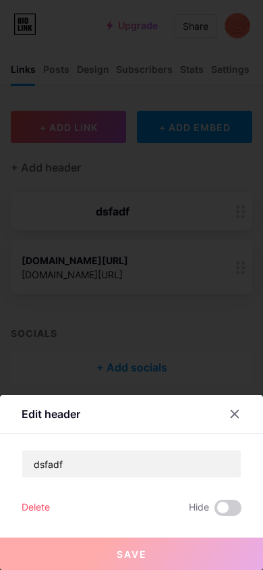
click at [235, 422] on div at bounding box center [235, 414] width 24 height 24
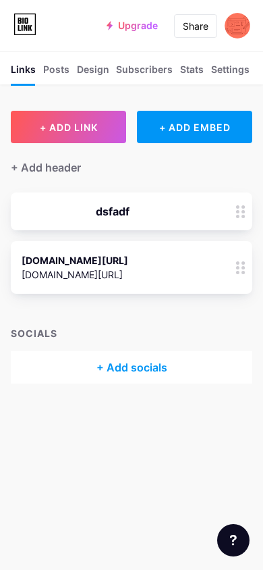
click at [240, 28] on img at bounding box center [238, 26] width 26 height 26
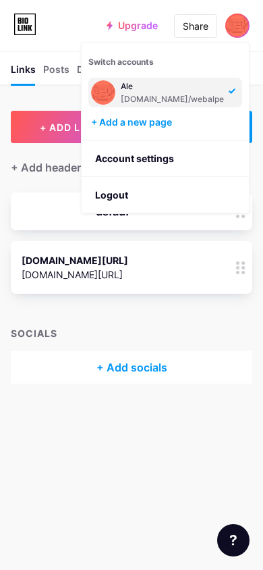
click at [27, 112] on button "+ ADD LINK" at bounding box center [68, 127] width 115 height 32
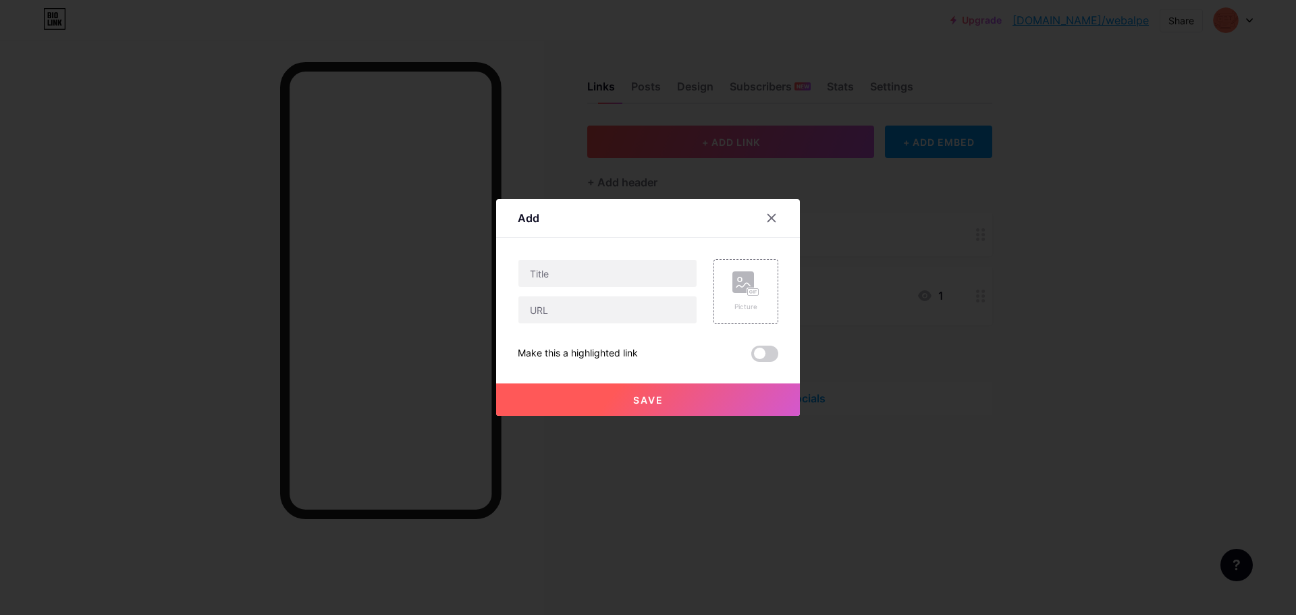
click at [1009, 257] on div at bounding box center [648, 307] width 1296 height 615
